Goal: Task Accomplishment & Management: Use online tool/utility

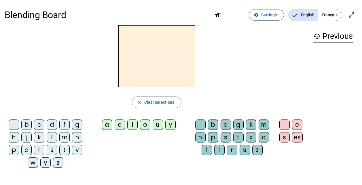
click at [15, 149] on div "p" at bounding box center [14, 150] width 10 height 10
click at [121, 125] on div "e" at bounding box center [120, 125] width 10 height 10
click at [107, 123] on div "a" at bounding box center [107, 125] width 10 height 10
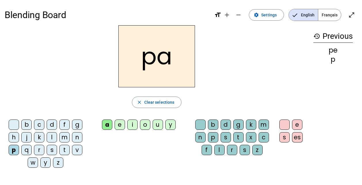
click at [157, 123] on div "u" at bounding box center [157, 125] width 10 height 10
click at [319, 36] on mat-icon "history" at bounding box center [316, 36] width 7 height 7
click at [315, 36] on mat-icon "history" at bounding box center [316, 36] width 7 height 7
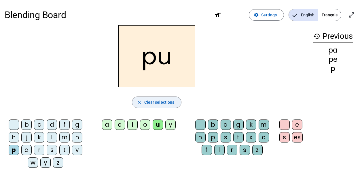
click at [162, 100] on span "Clear selections" at bounding box center [159, 102] width 30 height 7
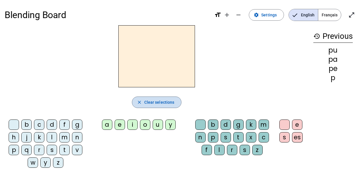
click at [162, 100] on span "Clear selections" at bounding box center [159, 102] width 30 height 7
click at [240, 14] on mat-icon "remove" at bounding box center [238, 15] width 7 height 7
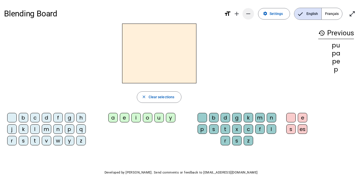
click at [240, 14] on span "Increase font size" at bounding box center [237, 14] width 14 height 14
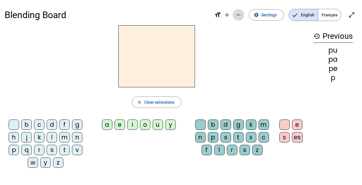
click at [240, 14] on mat-icon "remove" at bounding box center [238, 15] width 7 height 7
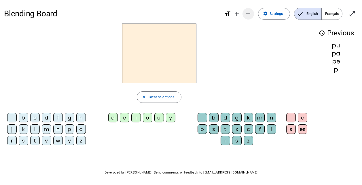
click at [240, 14] on span "Increase font size" at bounding box center [237, 14] width 14 height 14
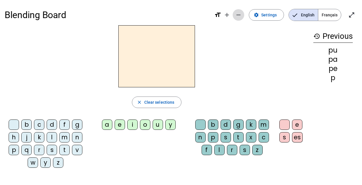
click at [240, 14] on mat-icon "remove" at bounding box center [238, 15] width 7 height 7
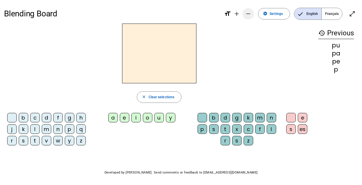
click at [246, 13] on mat-icon "remove" at bounding box center [248, 13] width 7 height 7
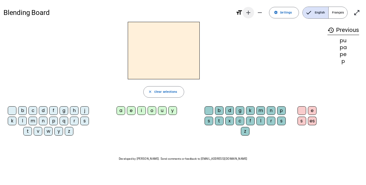
click at [247, 13] on mat-icon "add" at bounding box center [248, 12] width 7 height 7
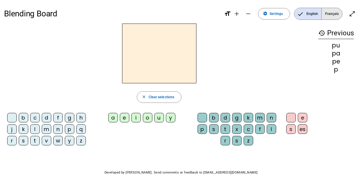
click at [332, 15] on span "Français" at bounding box center [331, 14] width 20 height 12
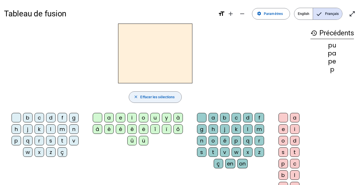
click at [156, 96] on span "Effacer les sélections" at bounding box center [157, 97] width 34 height 6
click at [19, 139] on div "p" at bounding box center [16, 140] width 9 height 9
click at [120, 116] on div "e" at bounding box center [120, 117] width 9 height 9
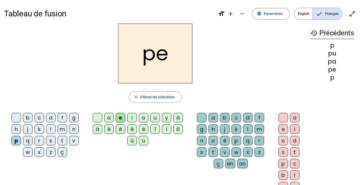
click at [111, 117] on div "a" at bounding box center [108, 117] width 9 height 9
click at [155, 119] on div "u" at bounding box center [154, 117] width 9 height 9
click at [313, 33] on mat-icon "history" at bounding box center [313, 33] width 7 height 7
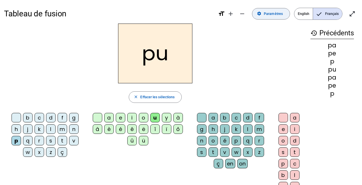
click at [260, 13] on mat-icon "settings" at bounding box center [259, 14] width 5 height 5
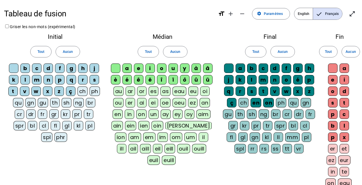
click at [60, 79] on div "p" at bounding box center [59, 79] width 9 height 9
click at [65, 49] on span "Aucun" at bounding box center [68, 52] width 10 height 6
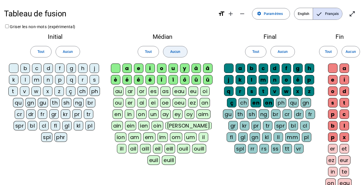
click at [179, 53] on span "Aucun" at bounding box center [175, 52] width 10 height 6
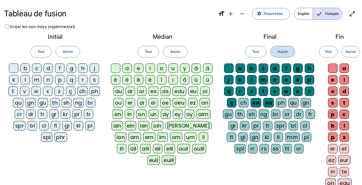
click at [284, 48] on span at bounding box center [282, 52] width 24 height 14
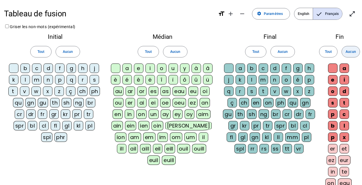
click at [351, 51] on span "Aucun" at bounding box center [350, 52] width 10 height 6
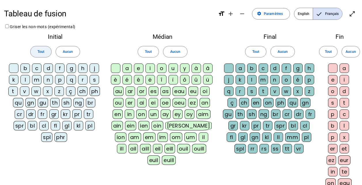
click at [43, 51] on span "Tout" at bounding box center [40, 52] width 7 height 6
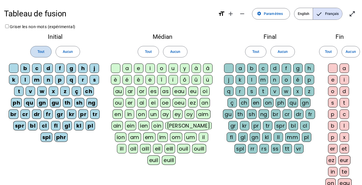
click at [43, 51] on span "Tout" at bounding box center [40, 52] width 7 height 6
click at [63, 51] on span "Aucun" at bounding box center [68, 52] width 10 height 6
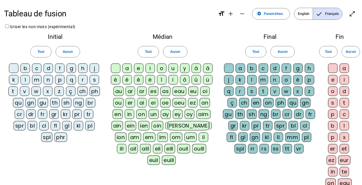
click at [61, 79] on div "p" at bounding box center [59, 79] width 9 height 9
click at [25, 64] on div "b" at bounding box center [24, 68] width 9 height 9
click at [93, 80] on div "s" at bounding box center [93, 79] width 9 height 9
click at [22, 89] on div "v" at bounding box center [24, 91] width 9 height 9
click at [174, 89] on div "eau" at bounding box center [179, 91] width 14 height 9
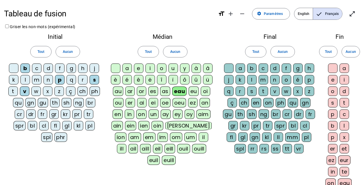
click at [118, 91] on div "au" at bounding box center [118, 91] width 10 height 9
click at [297, 88] on div "x" at bounding box center [297, 91] width 9 height 9
click at [262, 90] on div "t" at bounding box center [262, 91] width 9 height 9
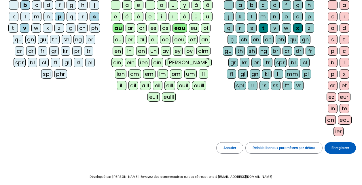
scroll to position [85, 0]
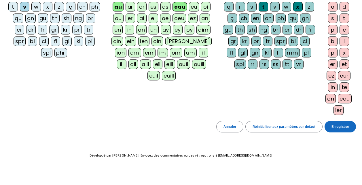
click at [337, 125] on span "Enregistrer" at bounding box center [340, 127] width 18 height 6
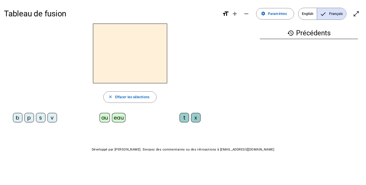
click at [30, 117] on div "p" at bounding box center [28, 117] width 9 height 9
click at [117, 118] on div "eau" at bounding box center [119, 117] width 14 height 9
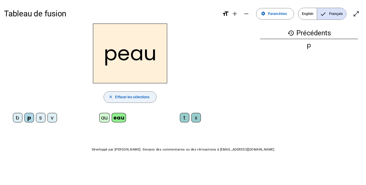
click at [121, 97] on span "Effacer les sélections" at bounding box center [132, 97] width 34 height 6
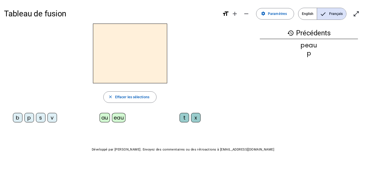
click at [17, 115] on div "b" at bounding box center [17, 117] width 9 height 9
click at [121, 115] on div "eau" at bounding box center [119, 117] width 14 height 9
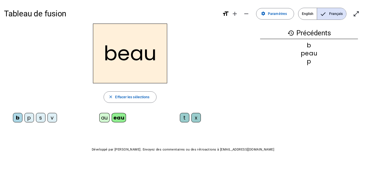
click at [42, 116] on div "s" at bounding box center [40, 117] width 9 height 9
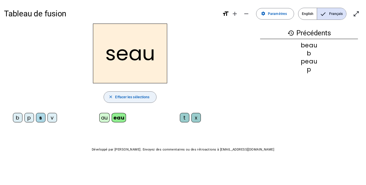
click at [130, 98] on span "Effacer les sélections" at bounding box center [132, 97] width 34 height 6
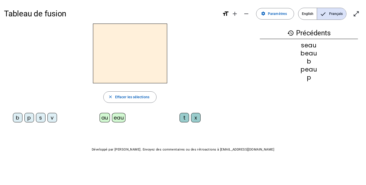
click at [312, 14] on span "English" at bounding box center [307, 14] width 18 height 12
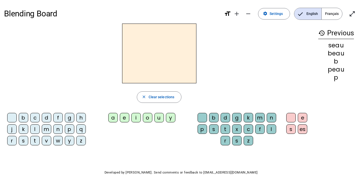
click at [329, 14] on span "Français" at bounding box center [331, 14] width 20 height 12
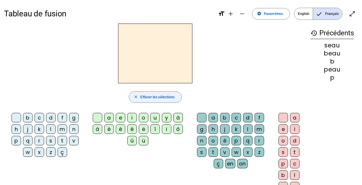
click at [153, 93] on span "button" at bounding box center [155, 97] width 53 height 14
click at [329, 56] on div "beau" at bounding box center [331, 53] width 43 height 6
click at [224, 13] on mat-icon "format_size" at bounding box center [221, 13] width 7 height 7
click at [221, 13] on mat-icon "format_size" at bounding box center [221, 13] width 7 height 7
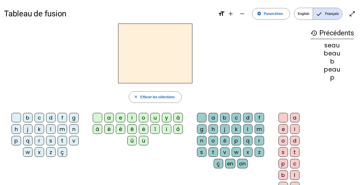
click at [221, 13] on mat-icon "format_size" at bounding box center [221, 13] width 7 height 7
click at [228, 13] on mat-icon "add" at bounding box center [230, 13] width 7 height 7
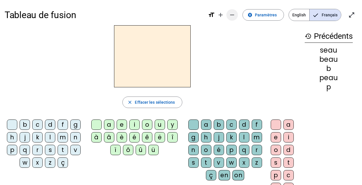
click at [227, 13] on span "Diminuer la taille de la police" at bounding box center [232, 15] width 14 height 14
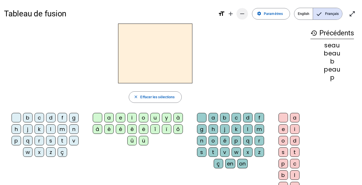
click at [242, 15] on mat-icon "remove" at bounding box center [242, 13] width 7 height 7
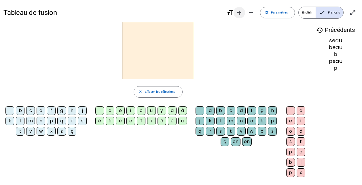
click at [240, 14] on mat-icon "add" at bounding box center [239, 12] width 7 height 7
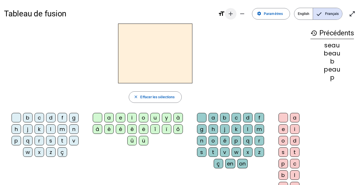
click at [231, 13] on mat-icon "add" at bounding box center [230, 13] width 7 height 7
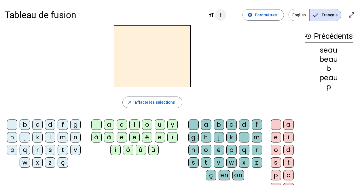
click at [231, 13] on mat-icon "remove" at bounding box center [231, 15] width 7 height 7
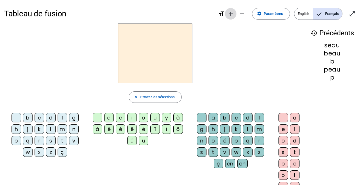
click at [231, 14] on mat-icon "add" at bounding box center [230, 13] width 7 height 7
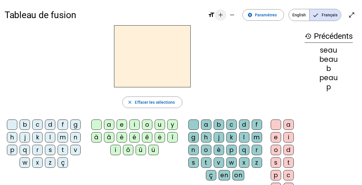
click at [223, 14] on mat-icon "add" at bounding box center [220, 15] width 7 height 7
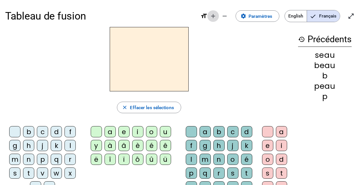
click at [216, 14] on mat-icon "add" at bounding box center [212, 16] width 7 height 7
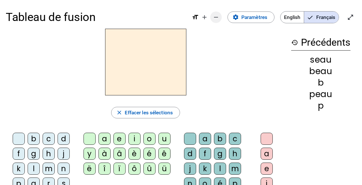
click at [218, 17] on mat-icon "remove" at bounding box center [215, 17] width 7 height 7
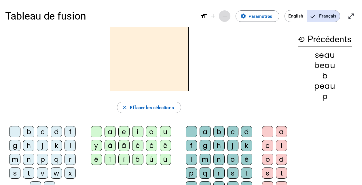
click at [226, 16] on mat-icon "remove" at bounding box center [224, 16] width 7 height 7
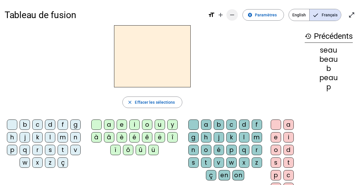
click at [232, 15] on mat-icon "remove" at bounding box center [231, 15] width 7 height 7
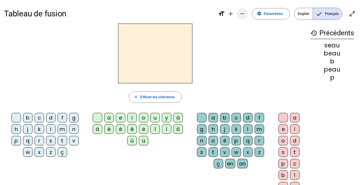
click at [241, 15] on mat-icon "remove" at bounding box center [242, 13] width 7 height 7
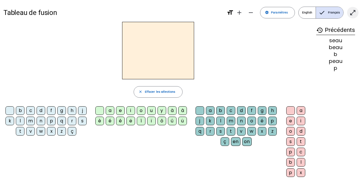
click at [352, 14] on mat-icon "open_in_full" at bounding box center [352, 12] width 7 height 7
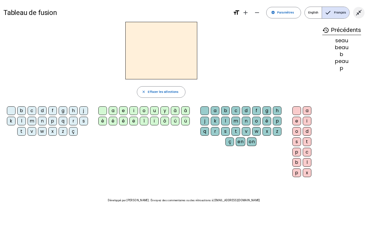
click at [356, 10] on mat-icon "close_fullscreen" at bounding box center [359, 12] width 7 height 7
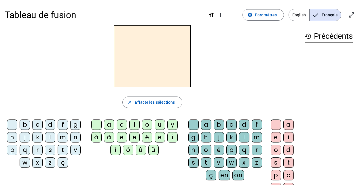
click at [219, 36] on div at bounding box center [152, 56] width 295 height 62
